Goal: Check status: Check status

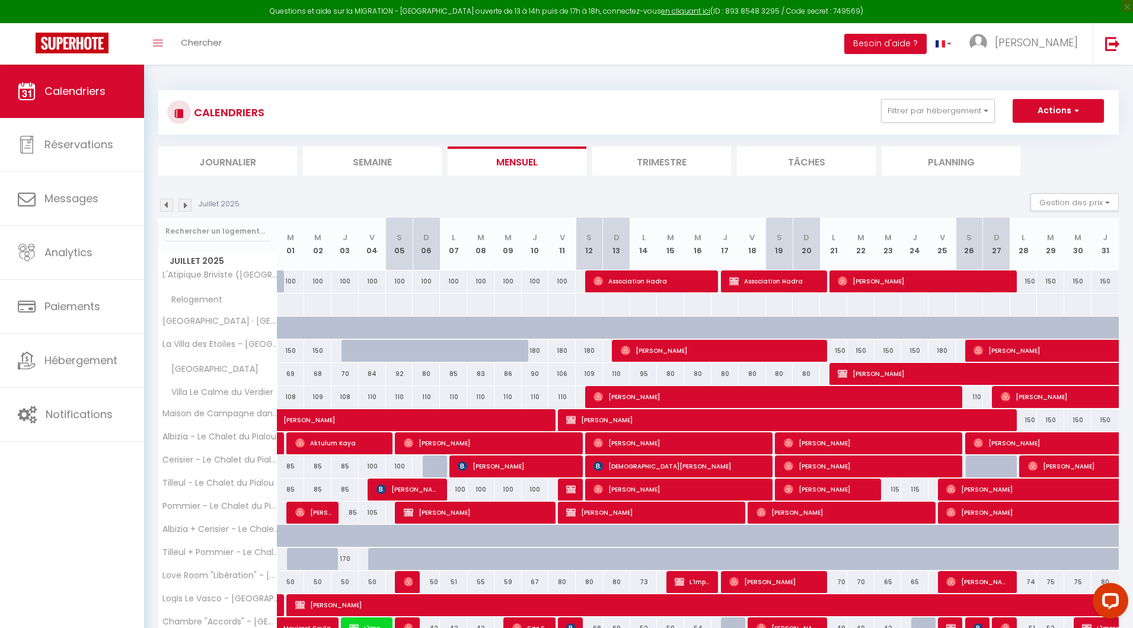
click at [190, 206] on img at bounding box center [184, 205] width 13 height 13
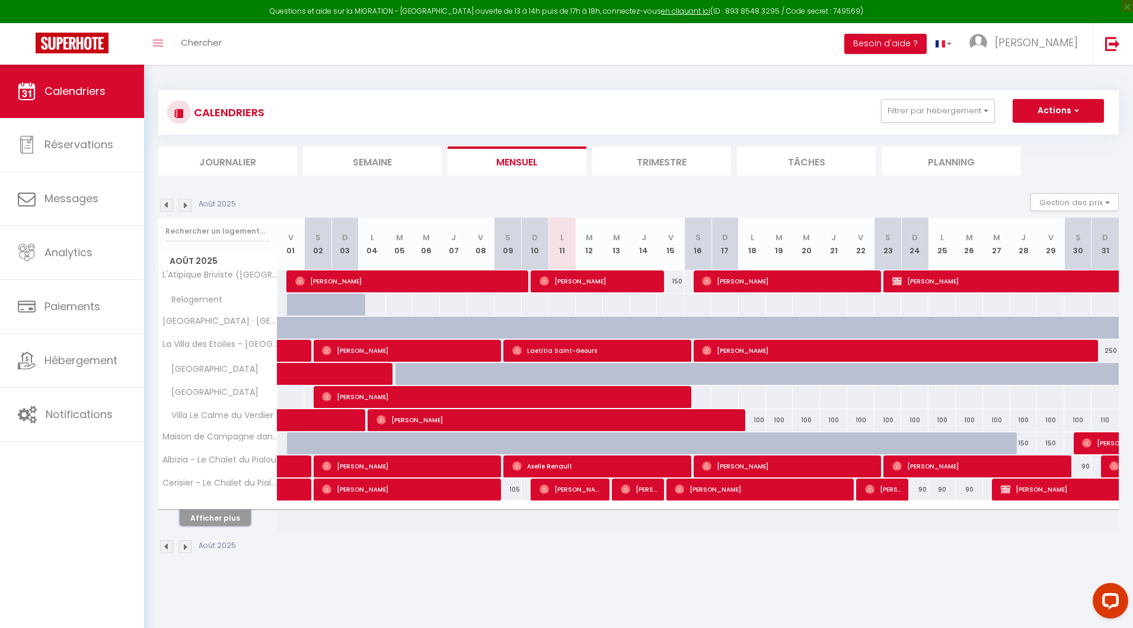
click at [225, 518] on button "Afficher plus" at bounding box center [215, 518] width 71 height 16
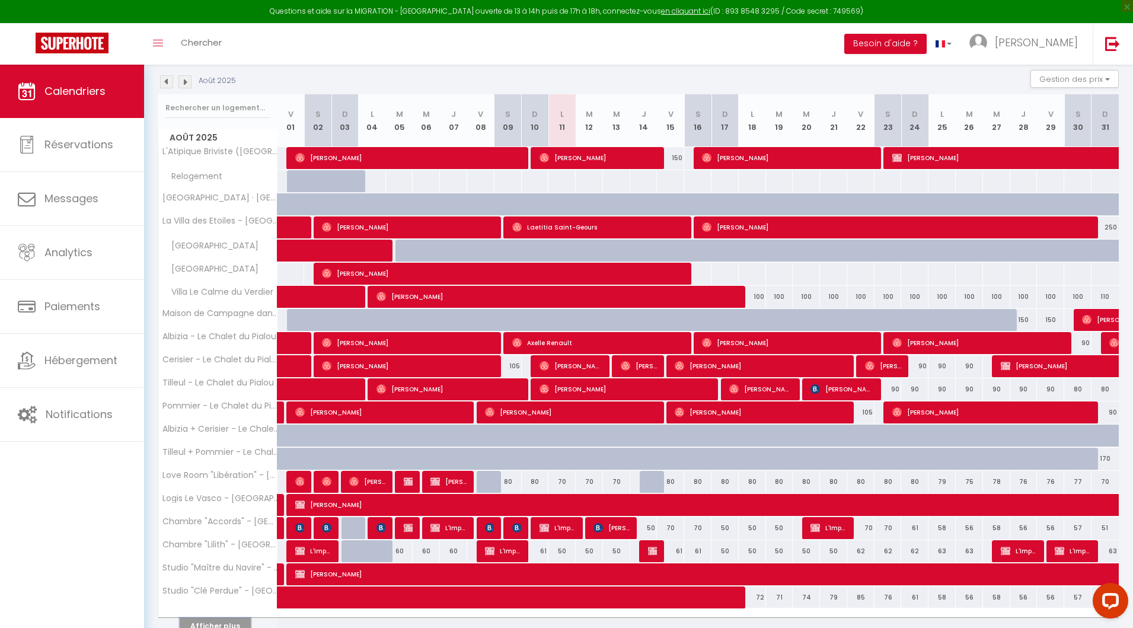
scroll to position [178, 0]
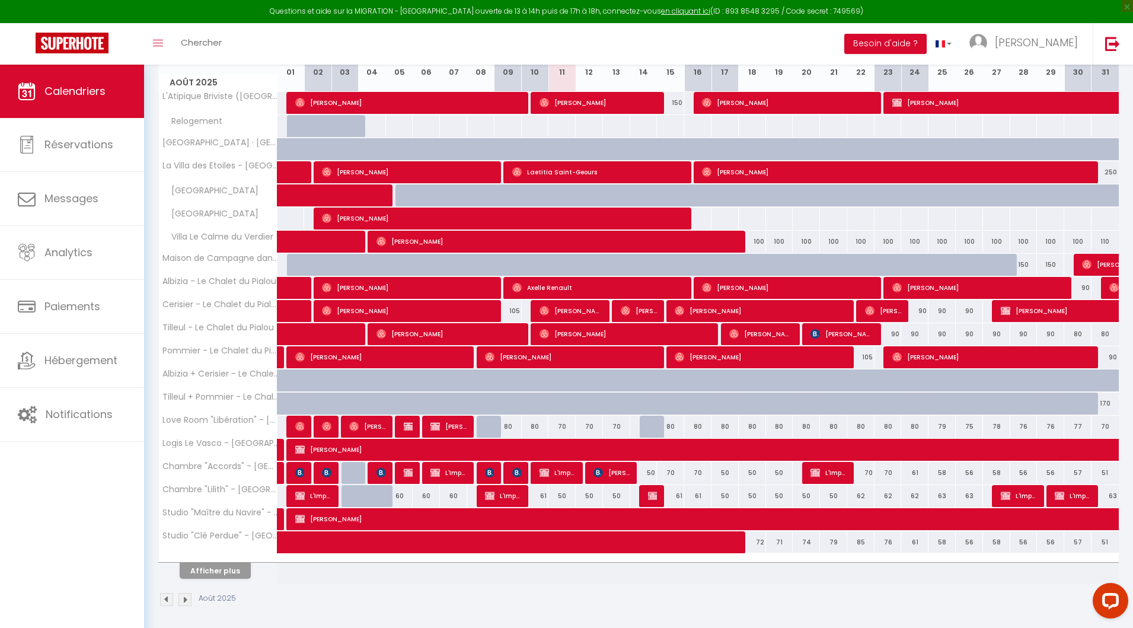
click at [222, 575] on th "Afficher plus" at bounding box center [218, 569] width 119 height 30
click at [221, 569] on button "Afficher plus" at bounding box center [215, 571] width 71 height 16
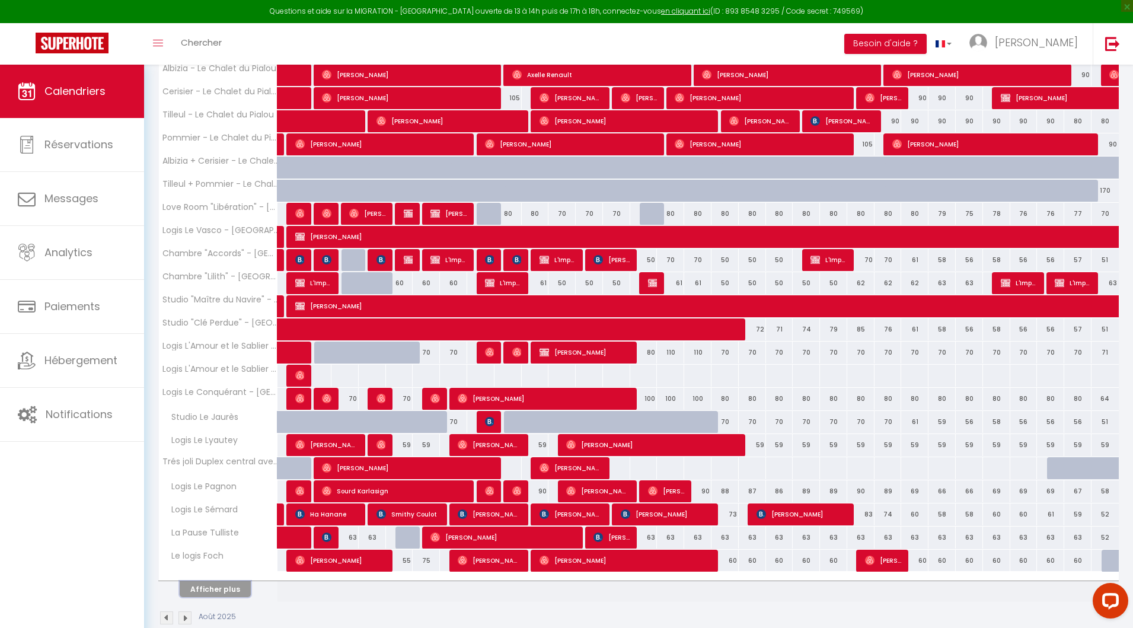
scroll to position [408, 0]
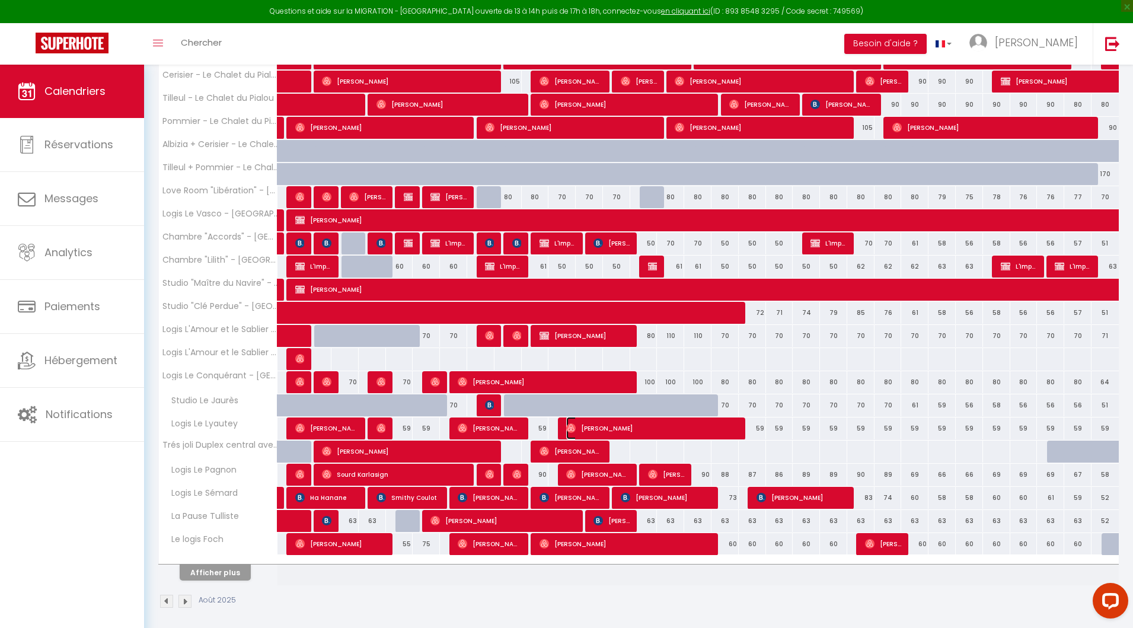
click at [572, 423] on img at bounding box center [570, 427] width 9 height 9
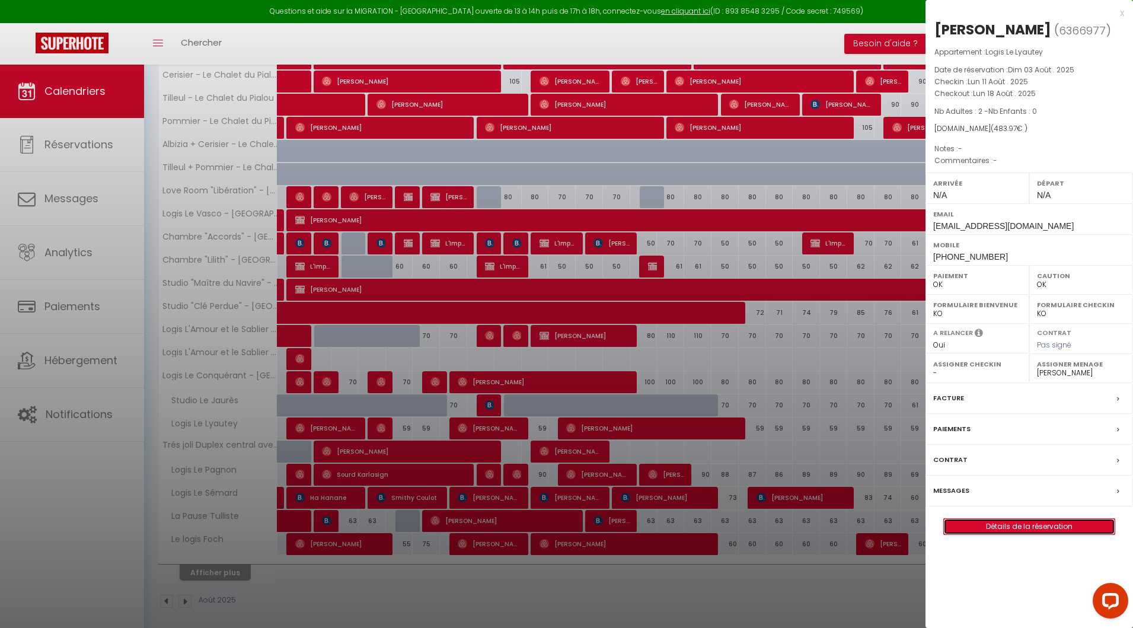
click at [1017, 534] on link "Détails de la réservation" at bounding box center [1029, 526] width 171 height 15
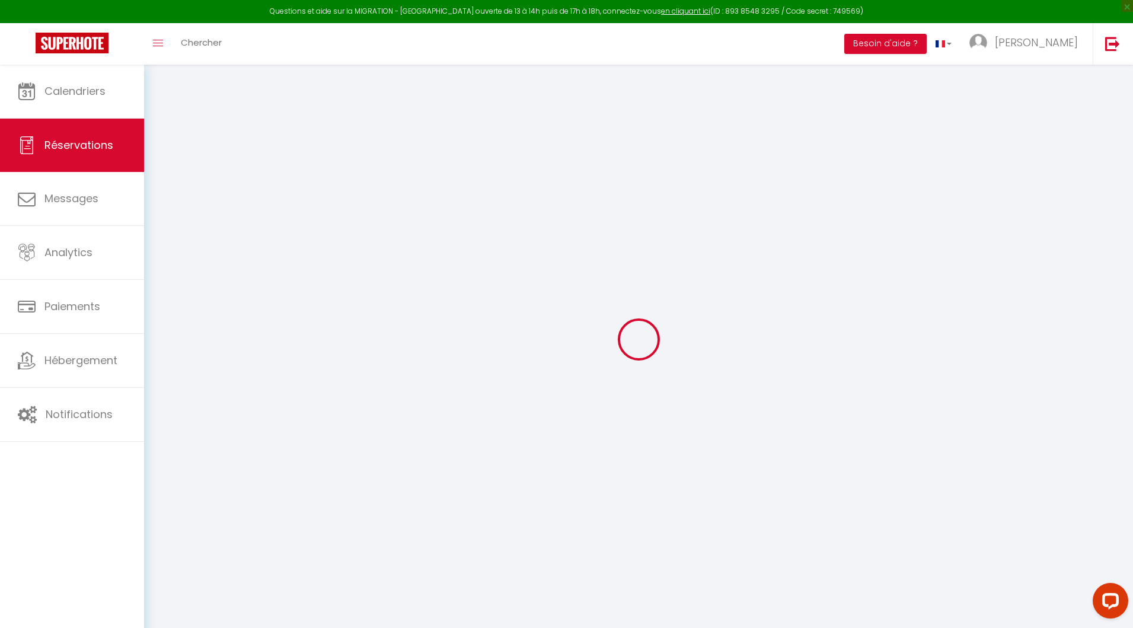
select select
checkbox input "false"
select select
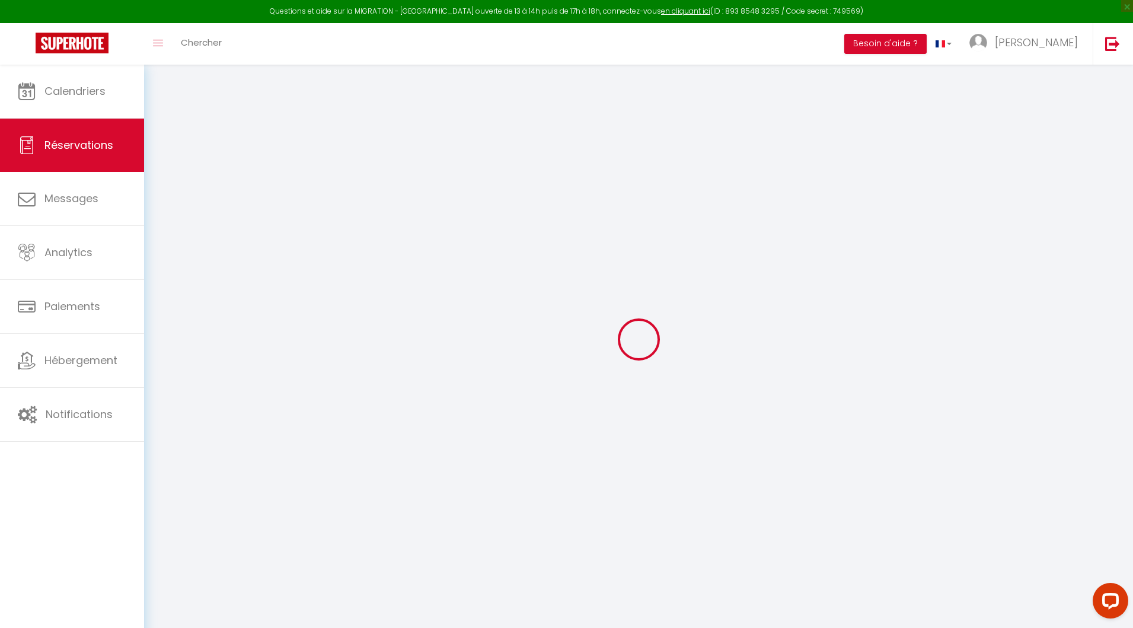
select select
checkbox input "false"
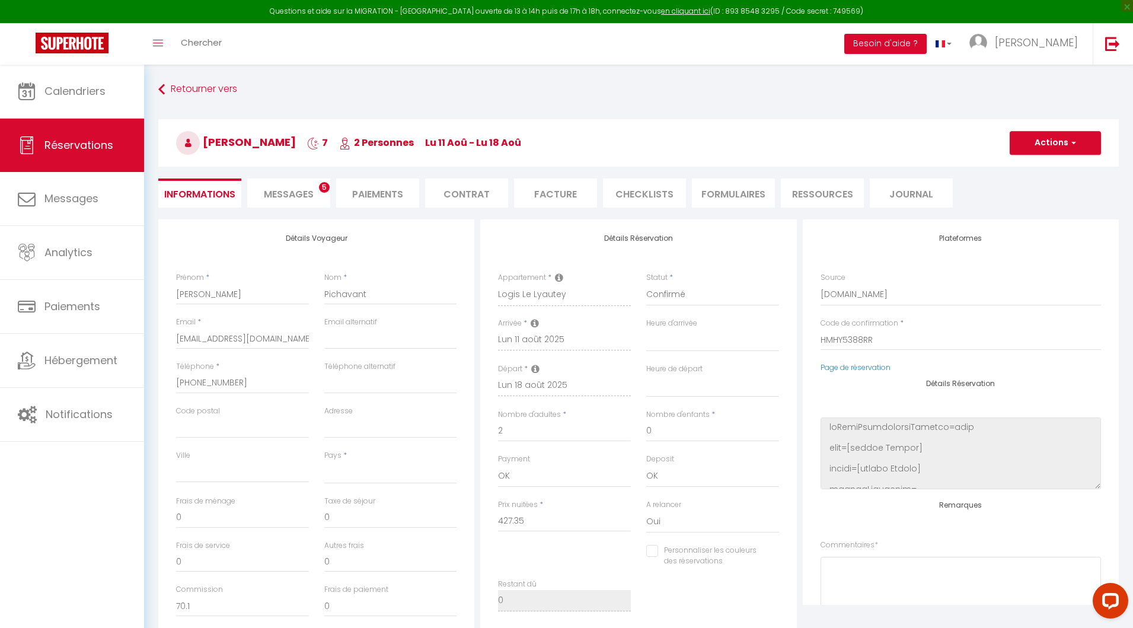
select select
checkbox input "false"
select select
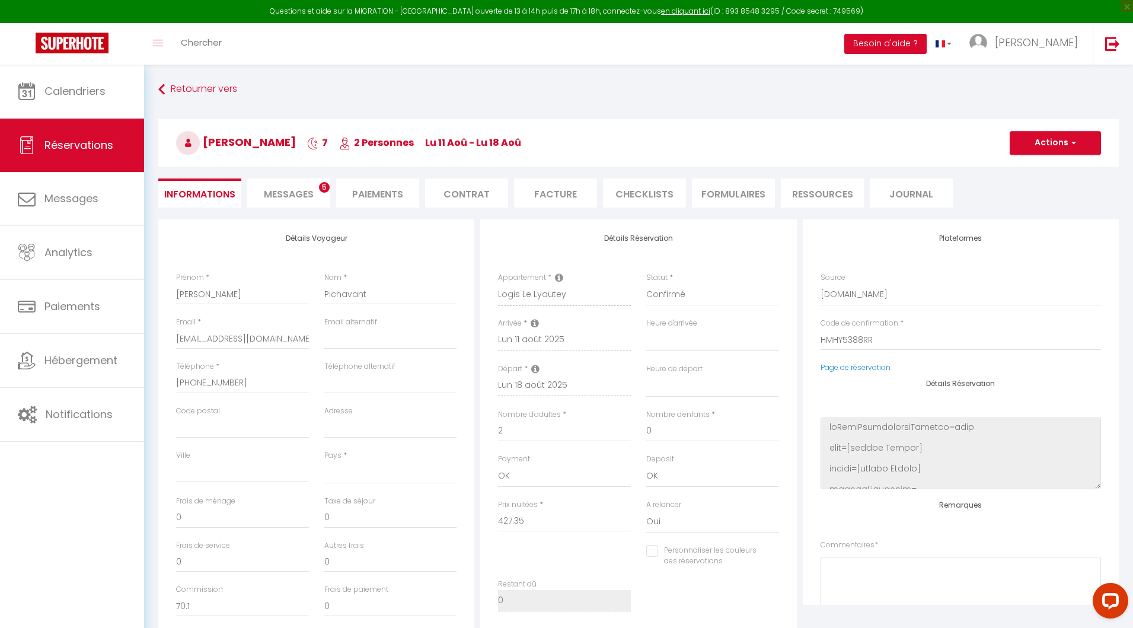
type input "35"
type input "21.62"
select select
checkbox input "false"
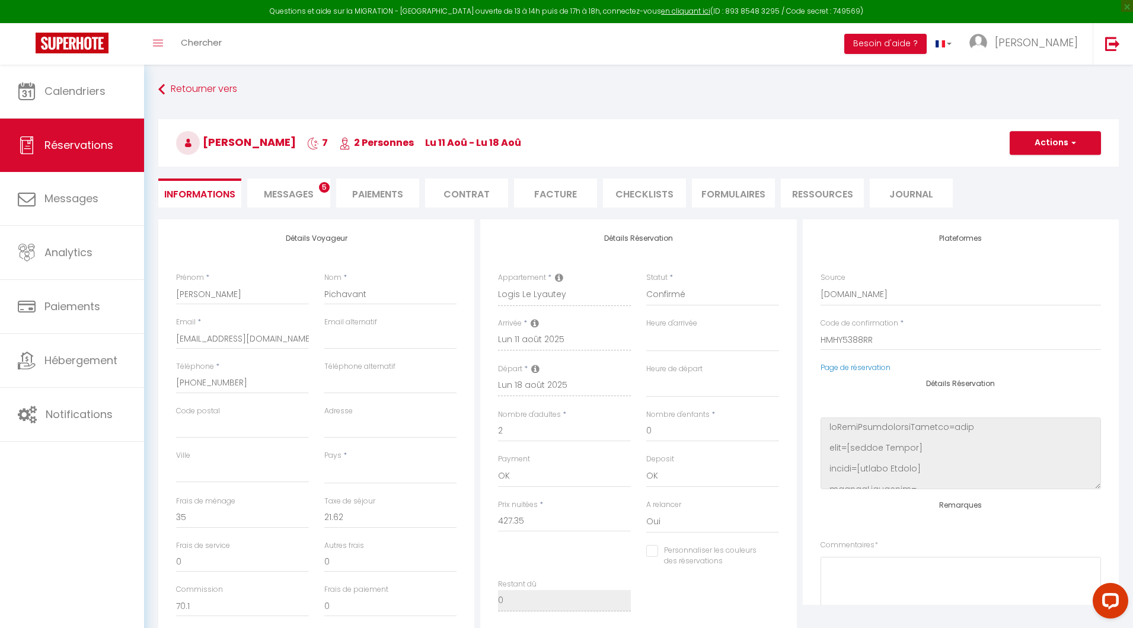
select select
checkbox input "false"
select select
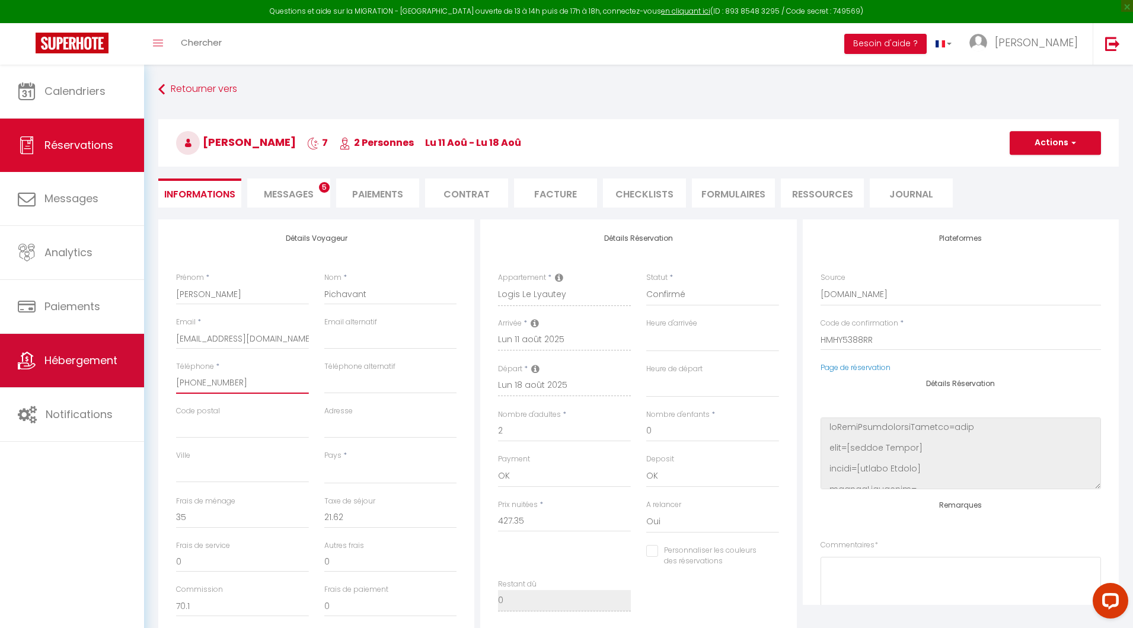
drag, startPoint x: 242, startPoint y: 384, endPoint x: 120, endPoint y: 382, distance: 122.7
click at [120, 382] on div "Questions et aide sur la MIGRATION - [GEOGRAPHIC_DATA] ouverte de 13 à 14h puis…" at bounding box center [566, 476] width 1133 height 822
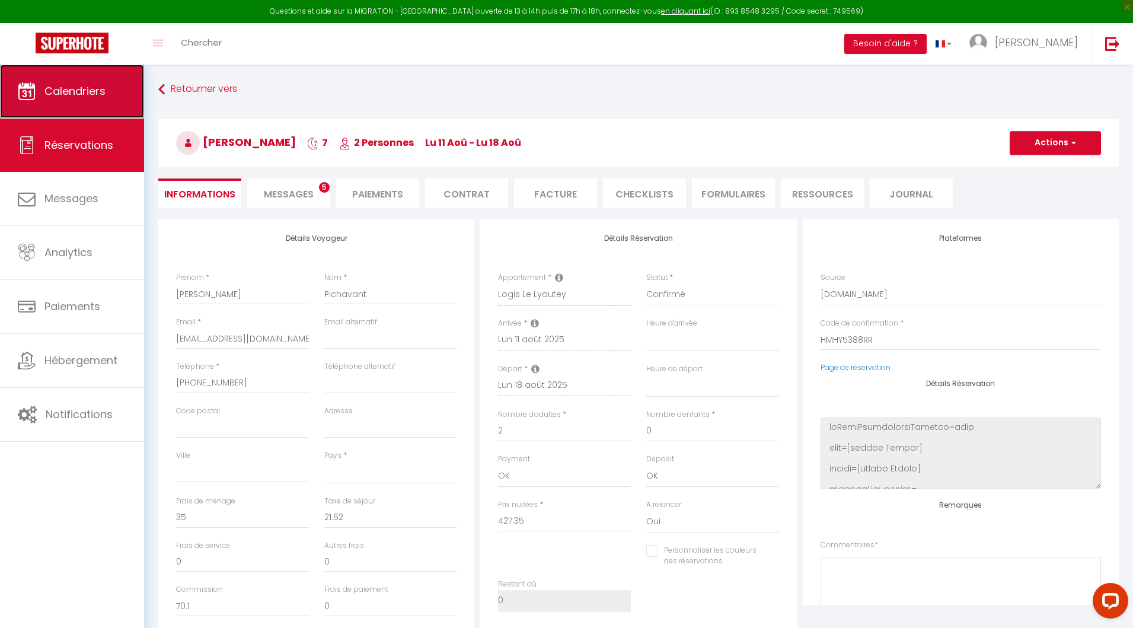
click at [86, 96] on span "Calendriers" at bounding box center [74, 91] width 61 height 15
